Goal: Subscribe to service/newsletter

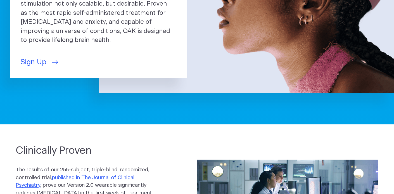
scroll to position [141, 0]
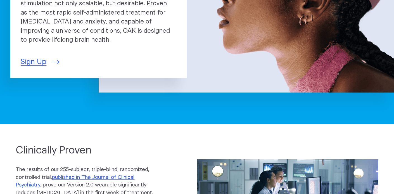
click at [46, 67] on span "Sign Up" at bounding box center [34, 62] width 26 height 11
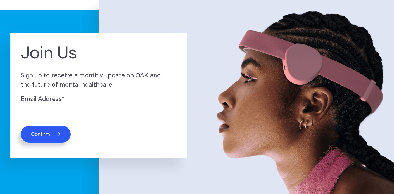
scroll to position [37, 0]
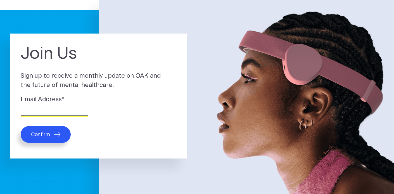
click at [55, 116] on input "Email Address *" at bounding box center [54, 111] width 67 height 9
click at [147, 143] on p "Confirm" at bounding box center [99, 134] width 156 height 17
click at [41, 116] on input "Email Address *" at bounding box center [54, 111] width 67 height 9
type input "dpotter1776@gmail.com"
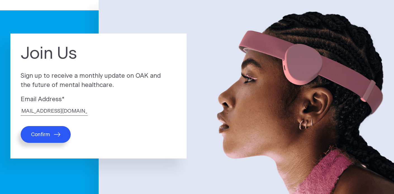
scroll to position [0, 0]
click at [202, 120] on img at bounding box center [246, 98] width 295 height 197
click at [50, 138] on span "Confirm" at bounding box center [40, 134] width 19 height 6
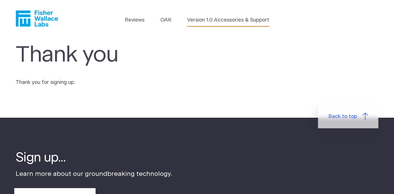
click at [187, 24] on link "Version 1.0 Accessories & Support" at bounding box center [228, 20] width 82 height 8
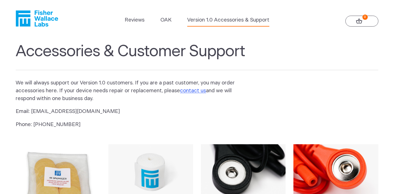
click at [47, 27] on icon "Fisher Wallace" at bounding box center [39, 18] width 38 height 16
